Goal: Task Accomplishment & Management: Manage account settings

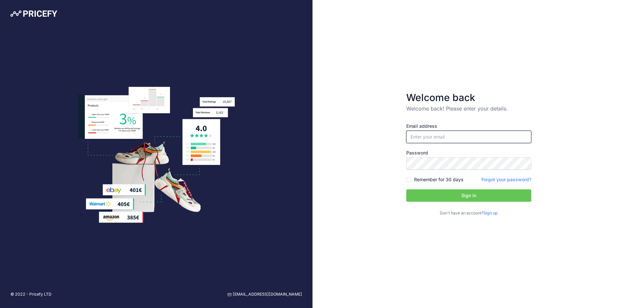
type input "[PERSON_NAME][EMAIL_ADDRESS][DOMAIN_NAME]"
click at [468, 192] on button "Sign in" at bounding box center [468, 195] width 125 height 12
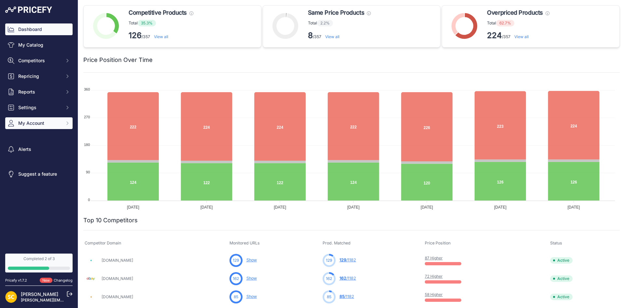
click at [52, 123] on span "My Account" at bounding box center [39, 123] width 43 height 7
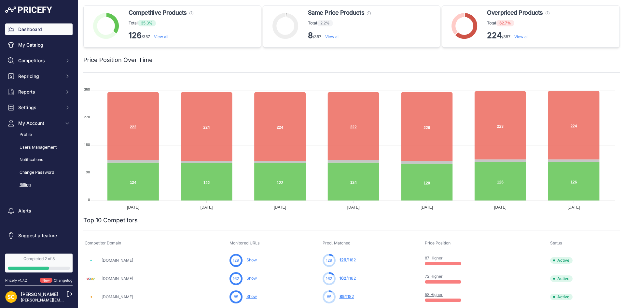
click at [25, 187] on link "Billing" at bounding box center [38, 184] width 67 height 11
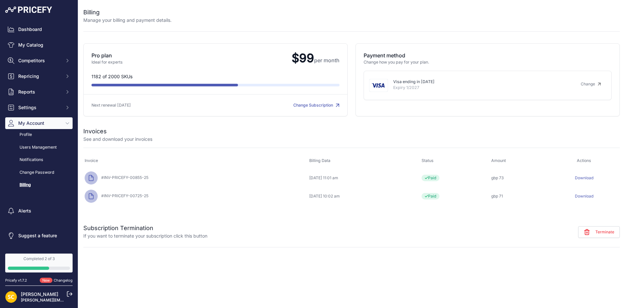
click at [323, 105] on link "Change Subscription" at bounding box center [316, 105] width 46 height 5
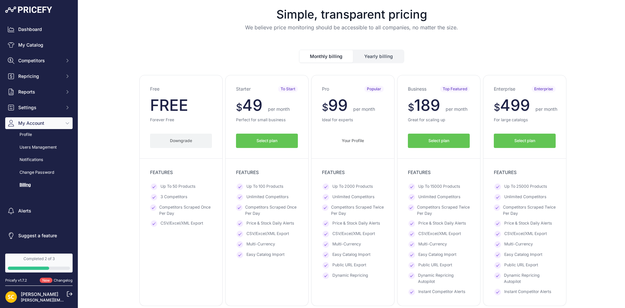
click at [185, 143] on button "Downgrade" at bounding box center [181, 140] width 62 height 15
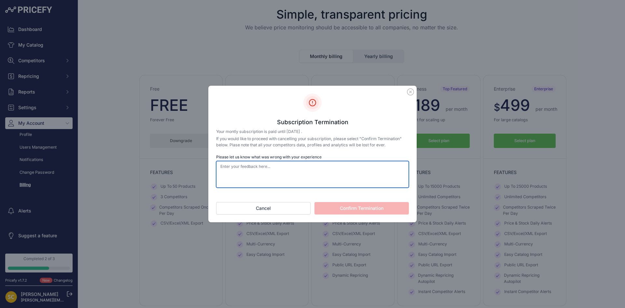
click at [308, 177] on textarea "Please let us know what was wrong with your experience" at bounding box center [312, 174] width 193 height 27
click at [231, 166] on textarea "no [PERSON_NAME] use right now" at bounding box center [312, 174] width 193 height 27
type textarea "no longer use right now"
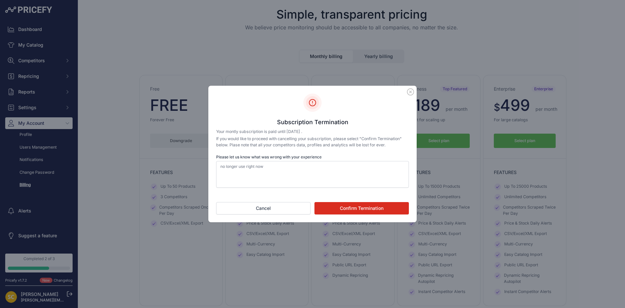
click at [367, 207] on button "Confirm Termination" at bounding box center [362, 208] width 94 height 12
